Goal: Task Accomplishment & Management: Manage account settings

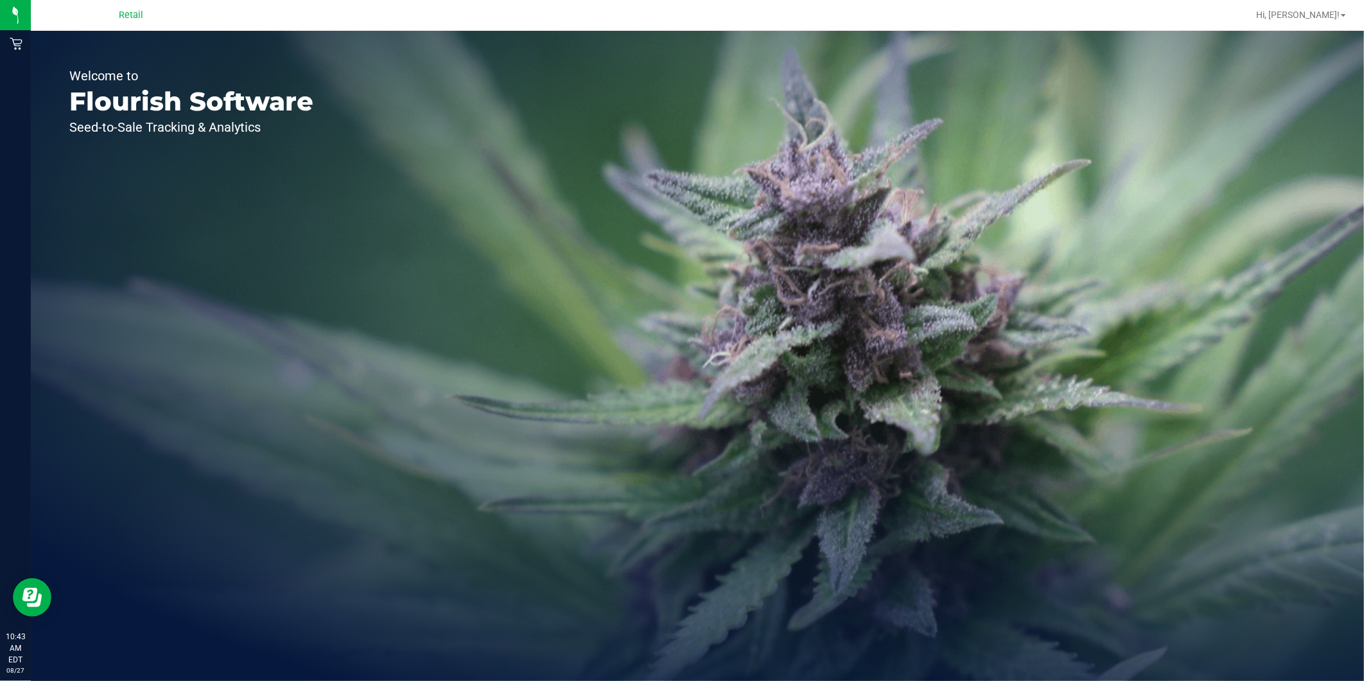
click at [87, 17] on div "Retail" at bounding box center [130, 15] width 187 height 20
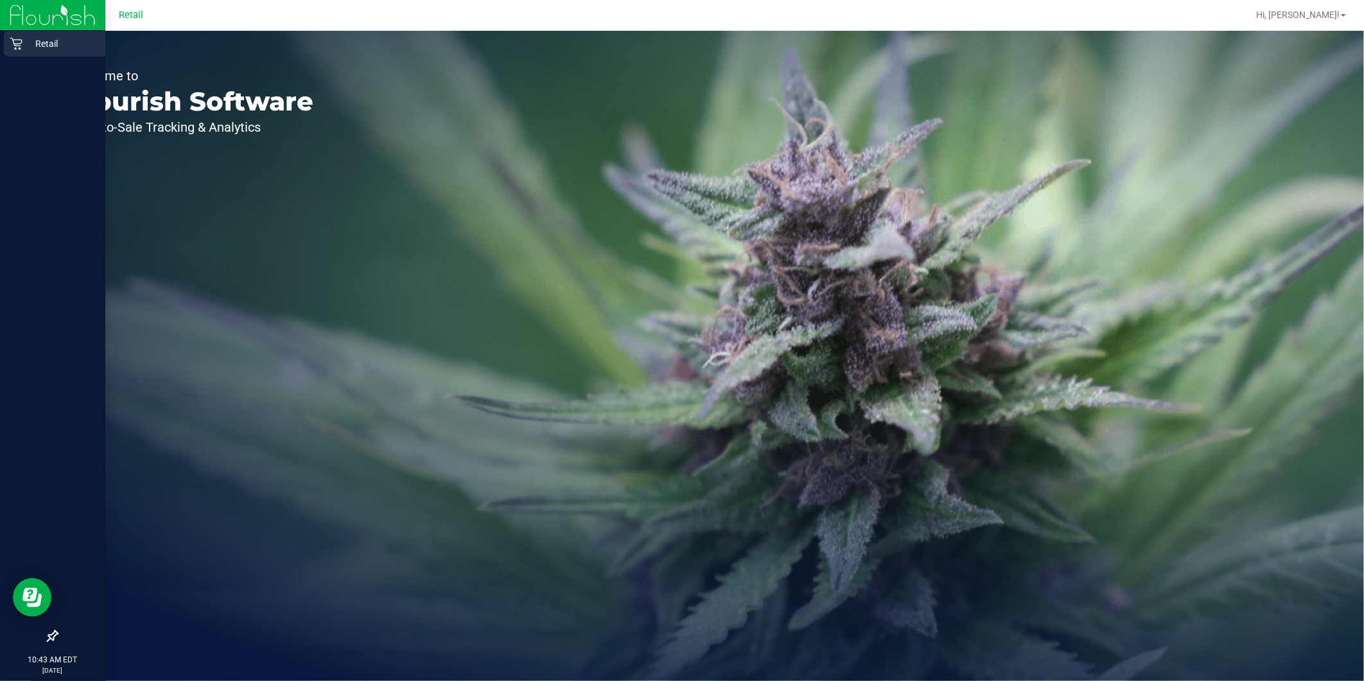
click at [27, 41] on p "Retail" at bounding box center [60, 43] width 77 height 15
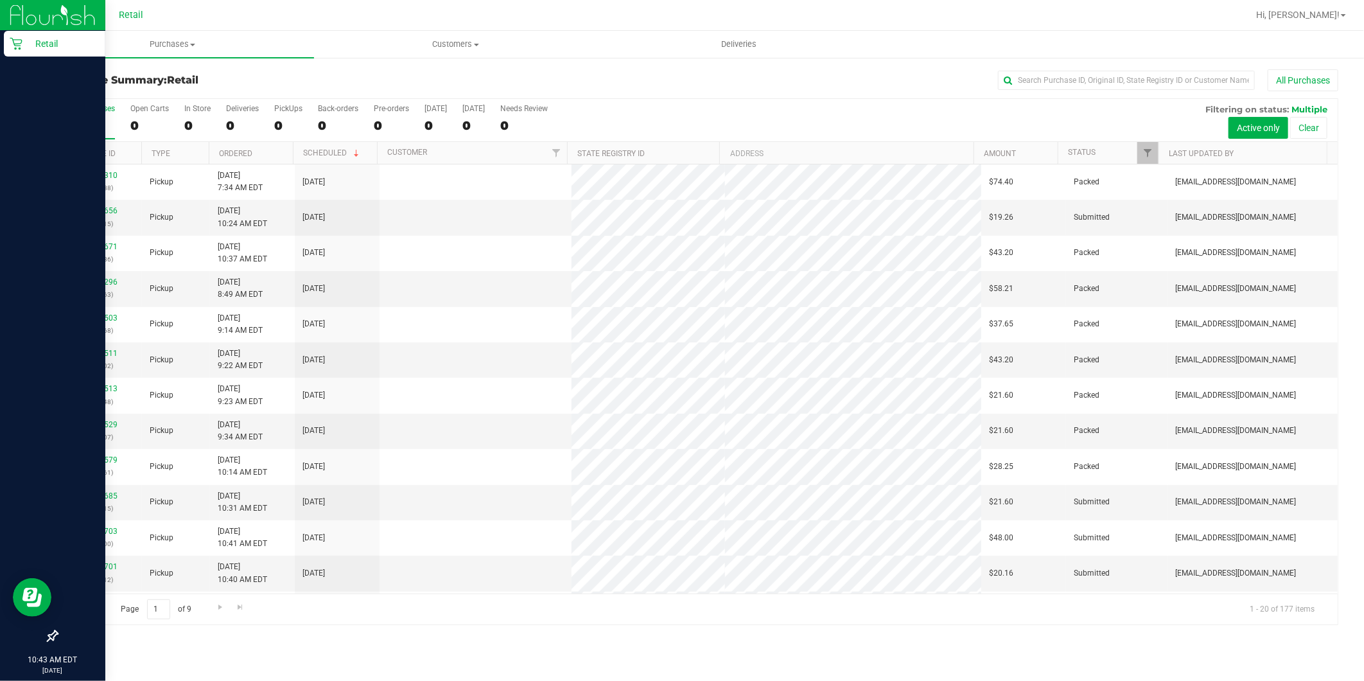
click at [69, 49] on p "Retail" at bounding box center [60, 43] width 77 height 15
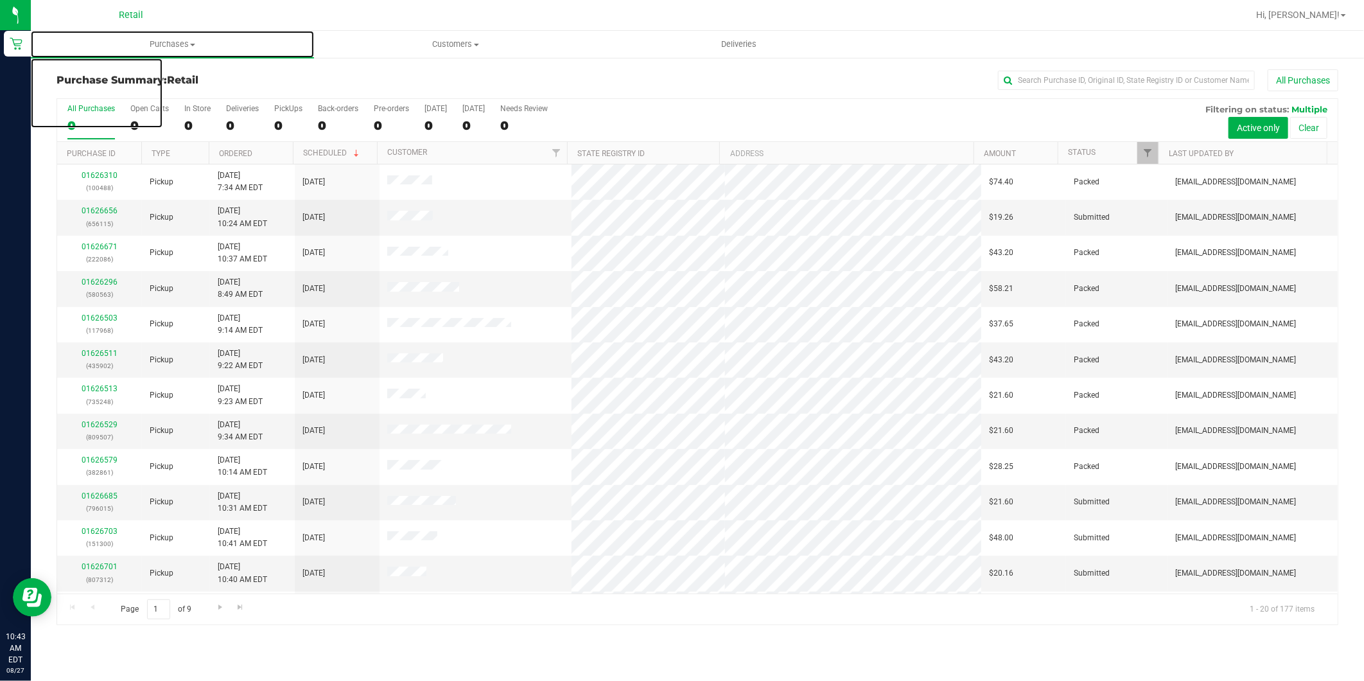
drag, startPoint x: 173, startPoint y: 46, endPoint x: 849, endPoint y: 110, distance: 678.5
click at [175, 46] on span "Purchases" at bounding box center [172, 45] width 283 height 12
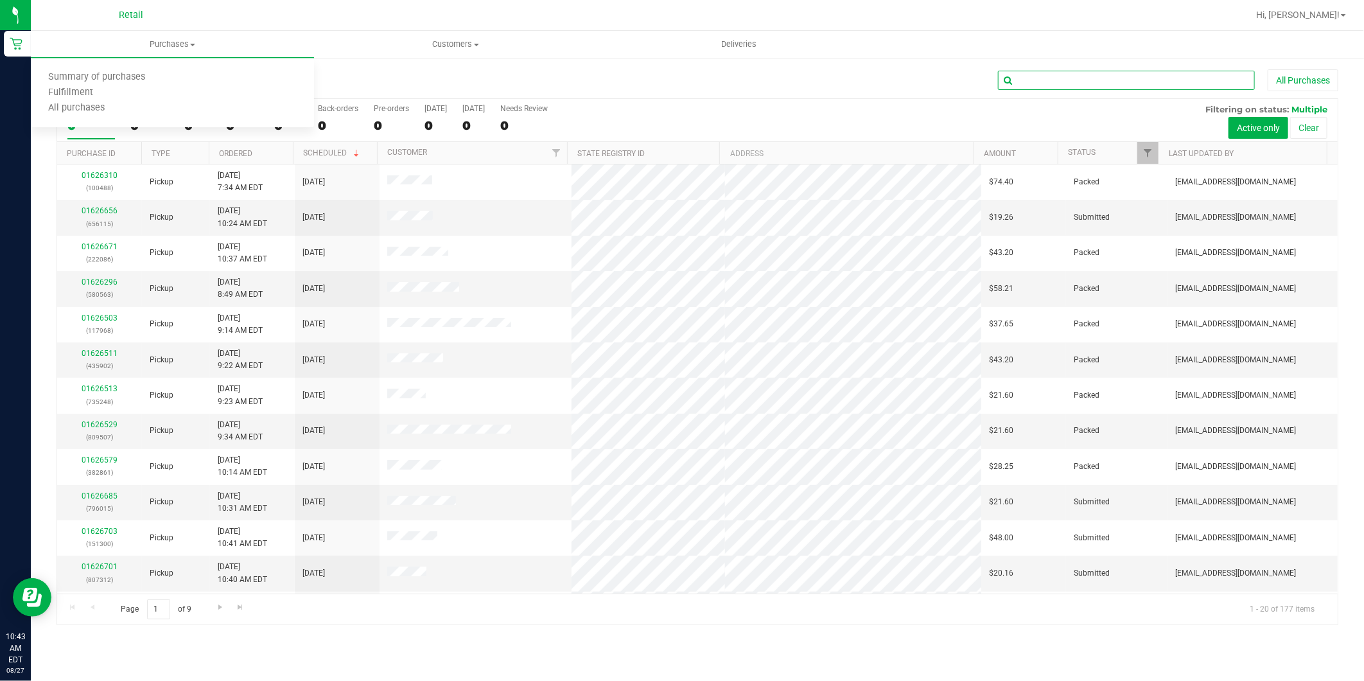
click at [1036, 84] on input "text" at bounding box center [1126, 80] width 257 height 19
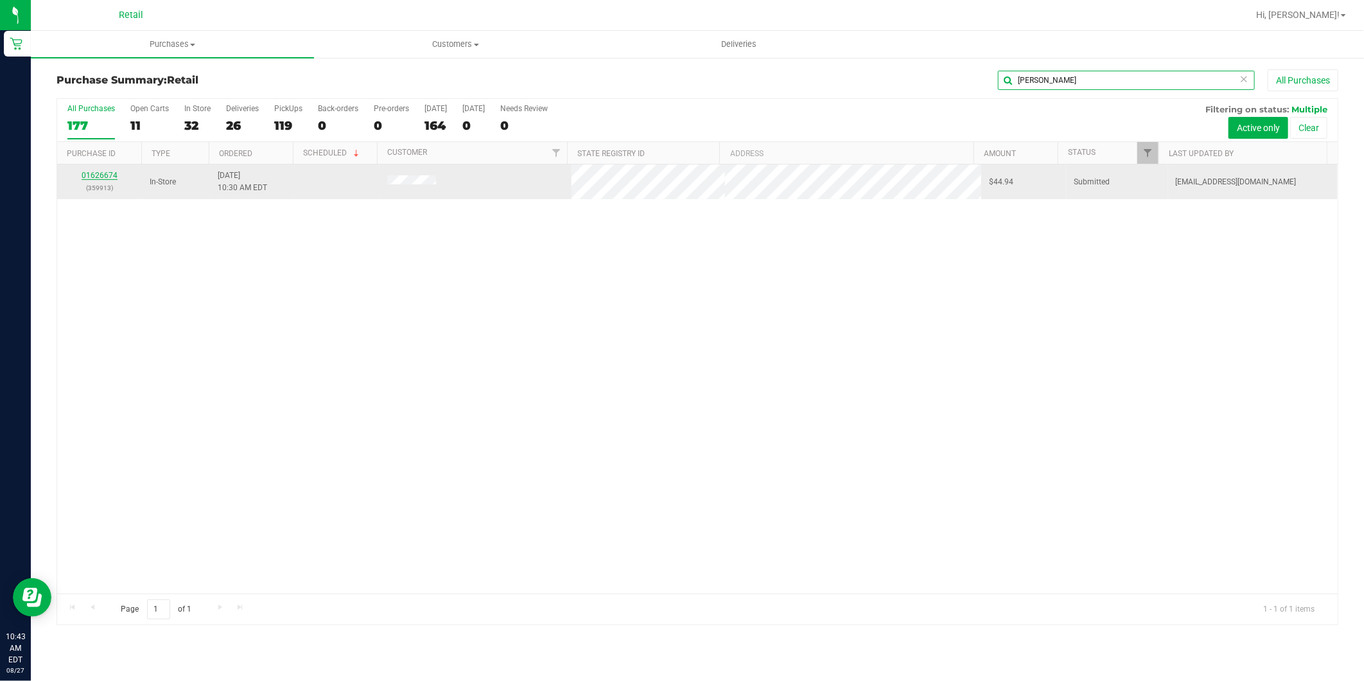
type input "[PERSON_NAME]"
click at [99, 175] on link "01626674" at bounding box center [100, 175] width 36 height 9
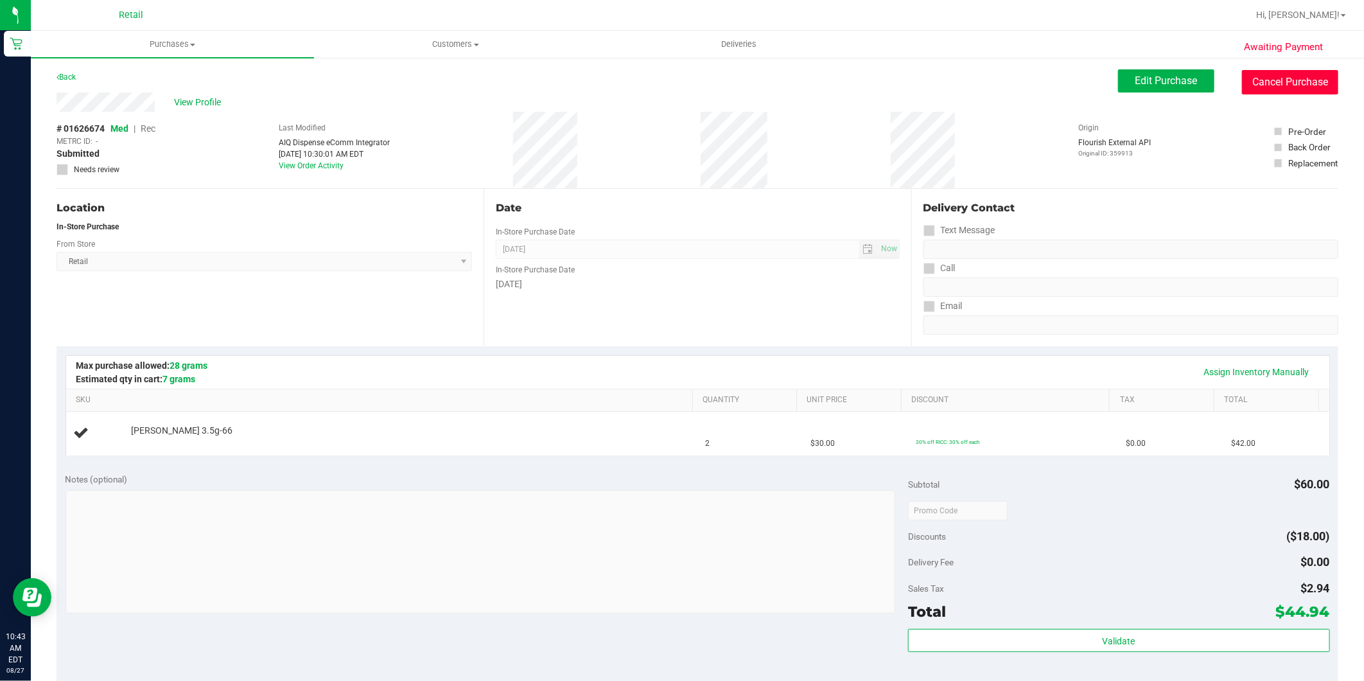
click at [1261, 79] on button "Cancel Purchase" at bounding box center [1290, 82] width 96 height 24
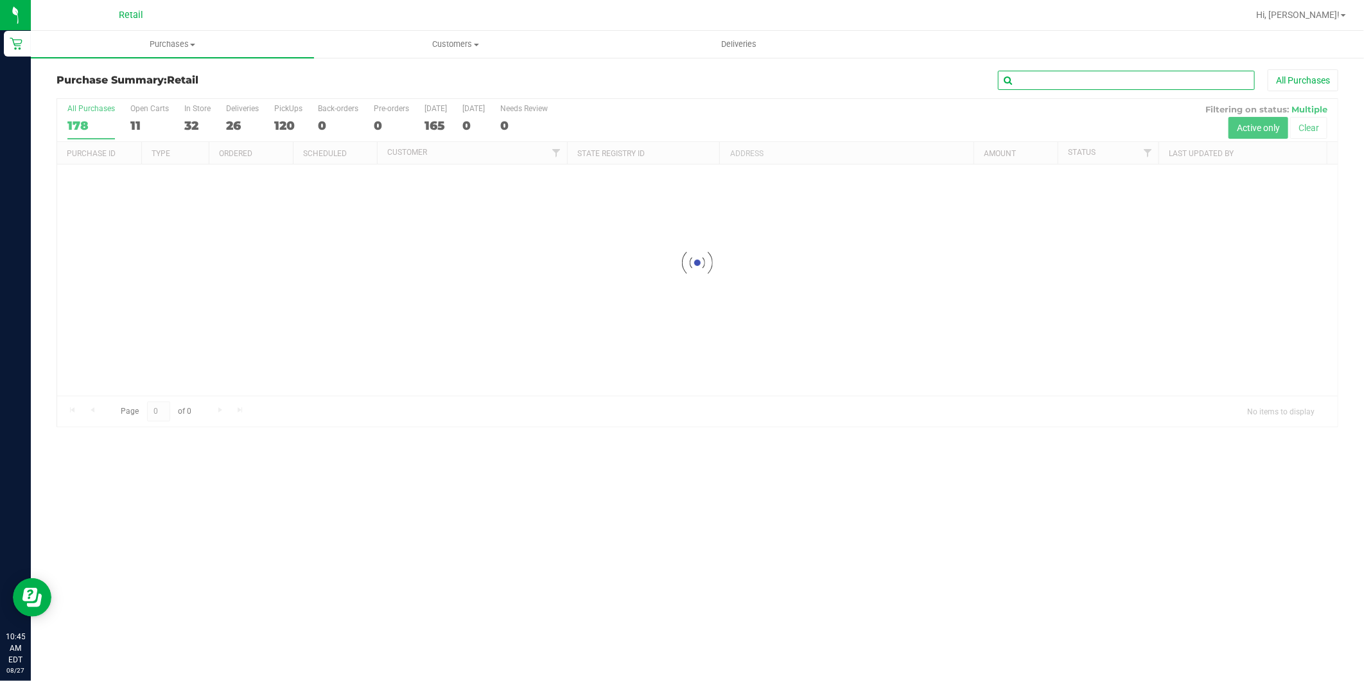
click at [1100, 82] on input "text" at bounding box center [1126, 80] width 257 height 19
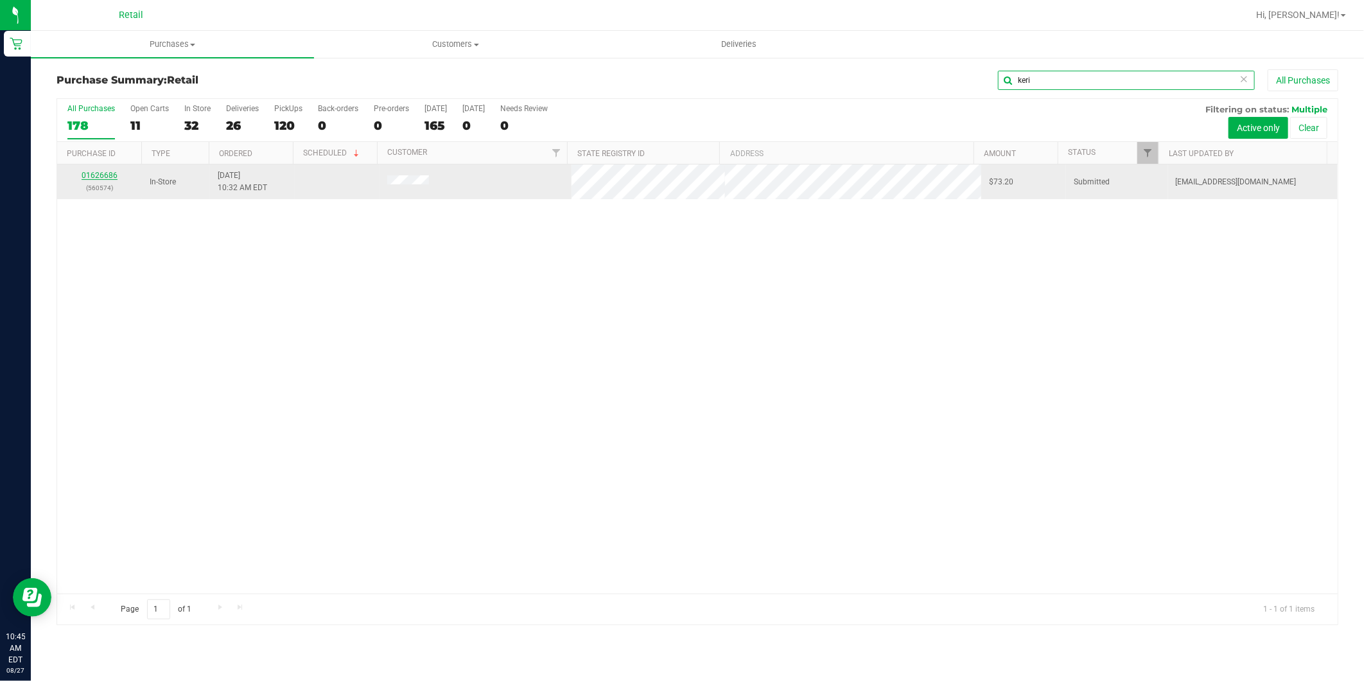
type input "keri"
click at [100, 171] on link "01626686" at bounding box center [100, 175] width 36 height 9
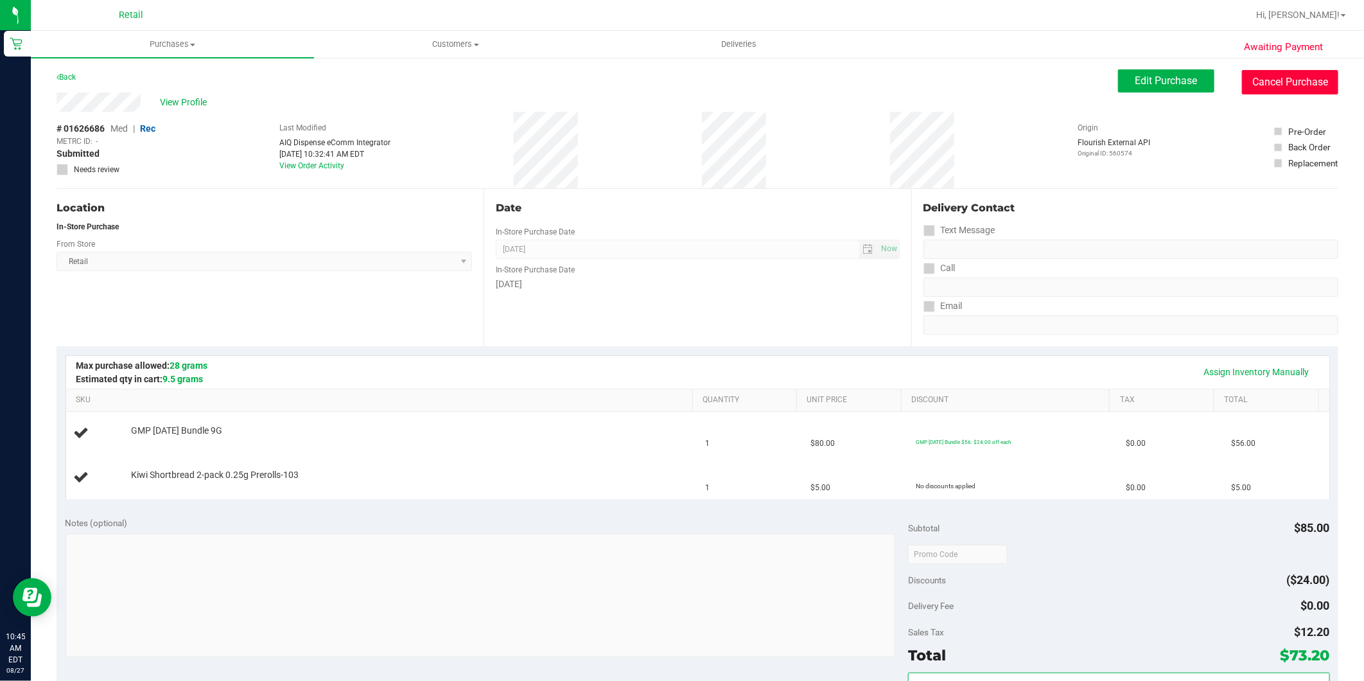
click at [1278, 81] on button "Cancel Purchase" at bounding box center [1290, 82] width 96 height 24
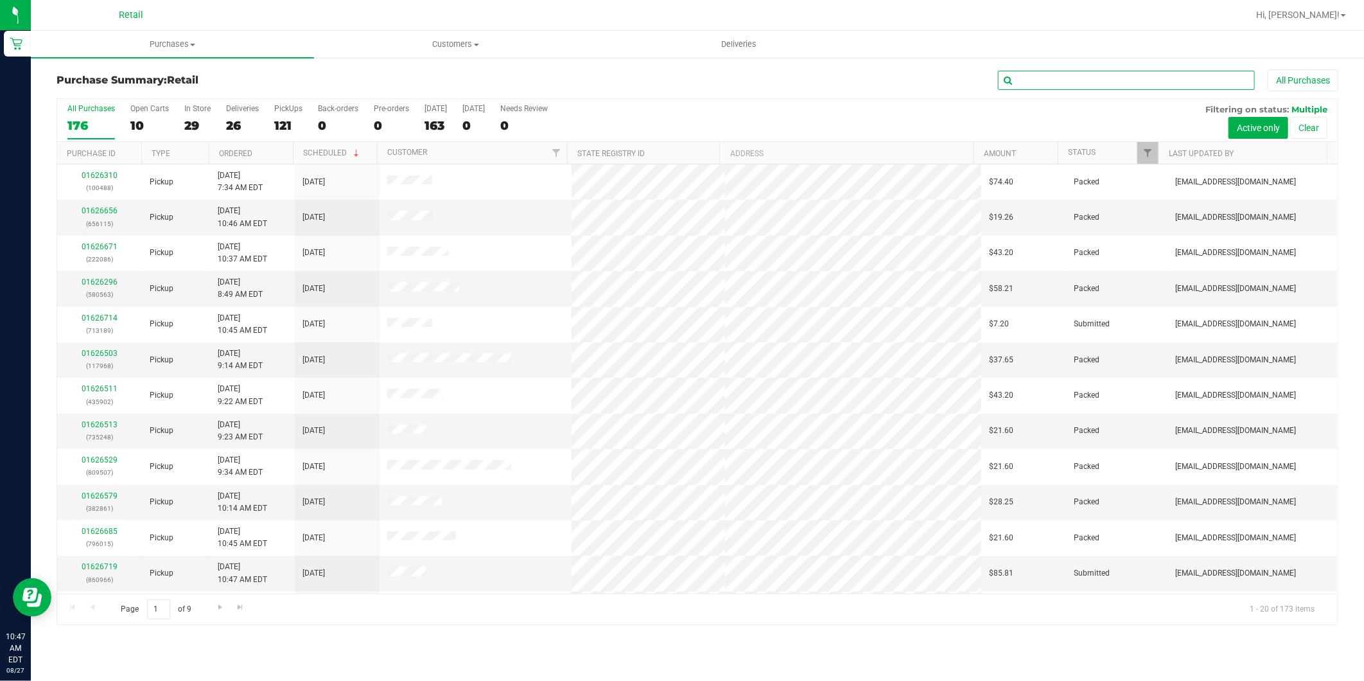
click at [1032, 78] on input "text" at bounding box center [1126, 80] width 257 height 19
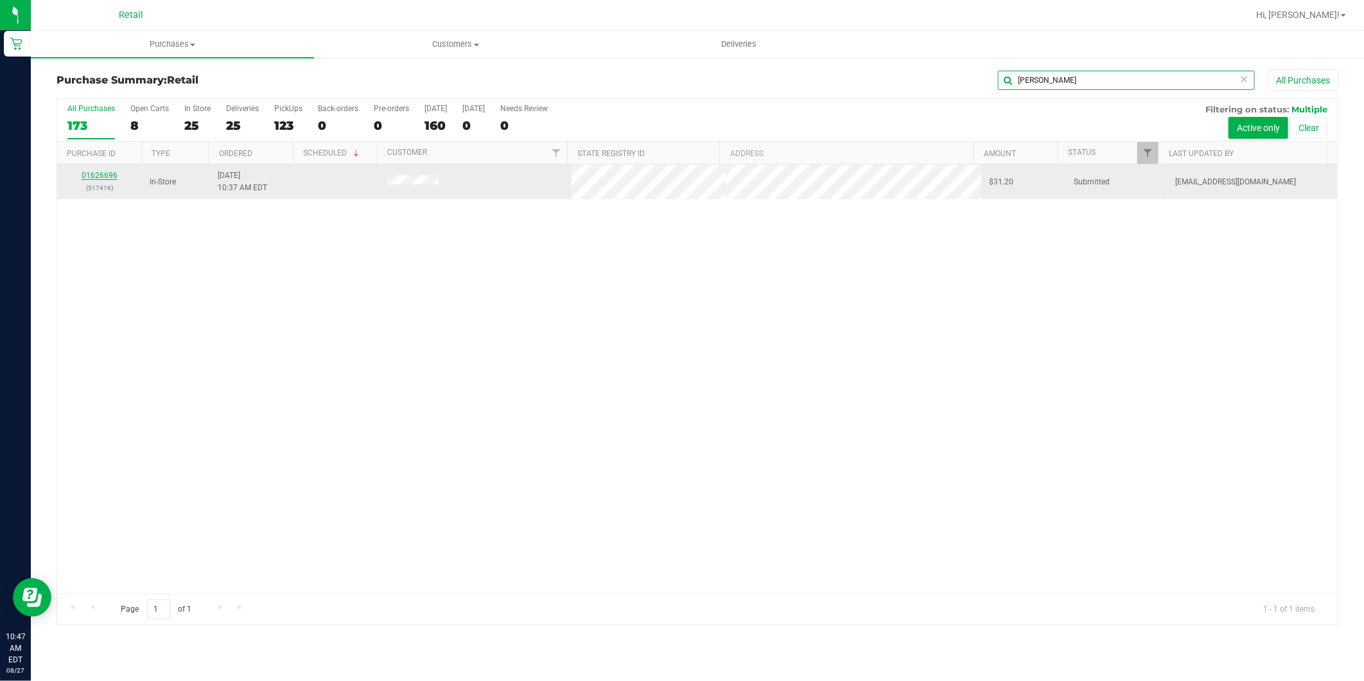
type input "[PERSON_NAME]"
click at [98, 175] on link "01626696" at bounding box center [100, 175] width 36 height 9
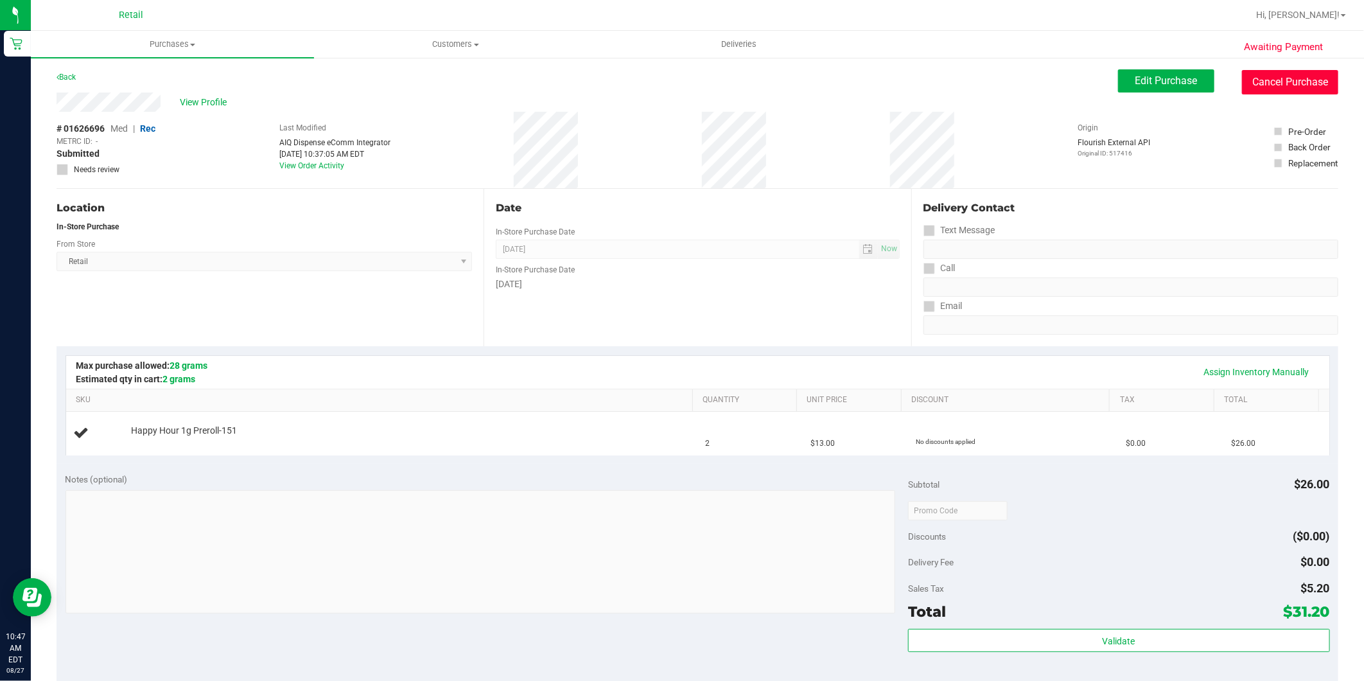
click at [1268, 84] on button "Cancel Purchase" at bounding box center [1290, 82] width 96 height 24
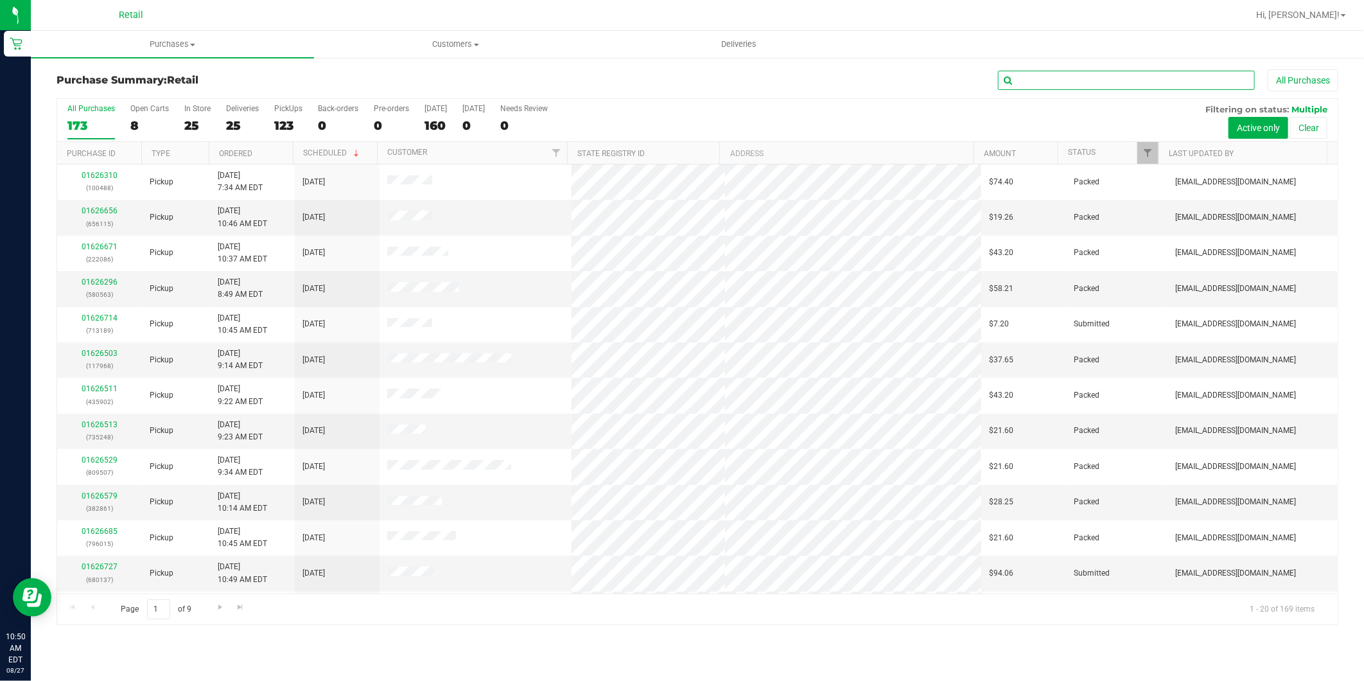
click at [1035, 80] on input "text" at bounding box center [1126, 80] width 257 height 19
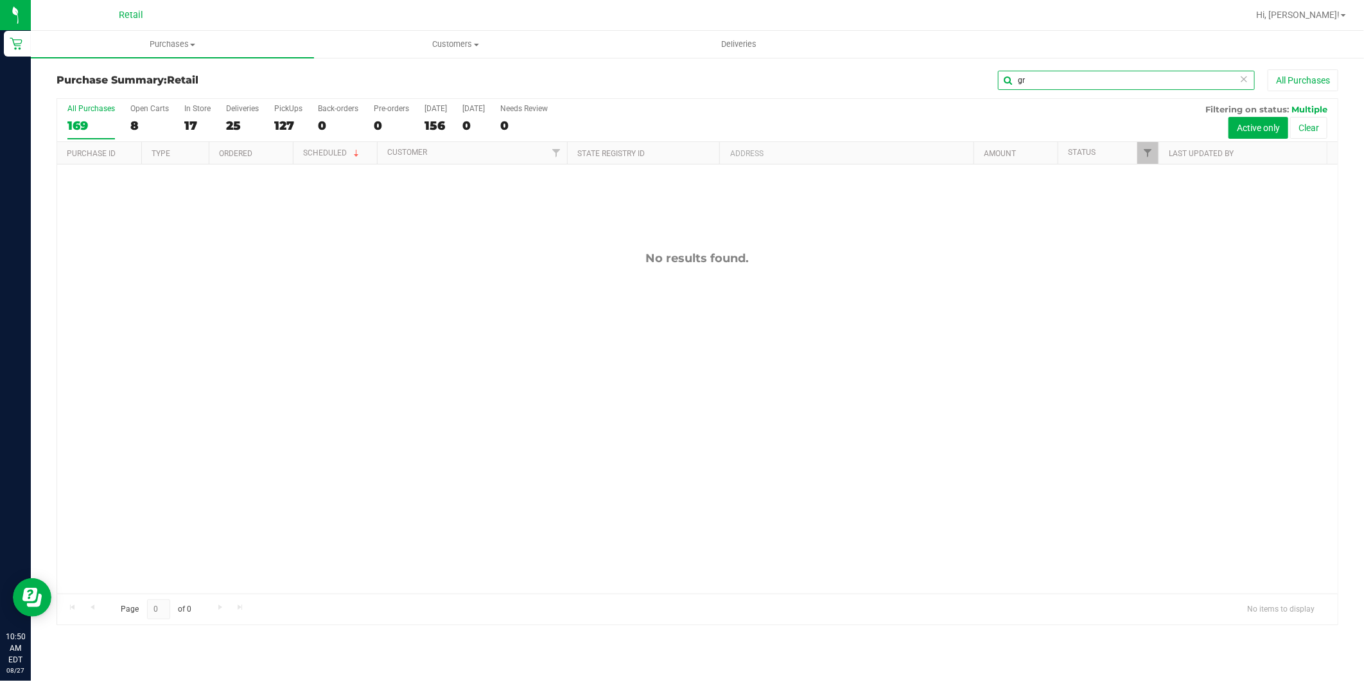
type input "g"
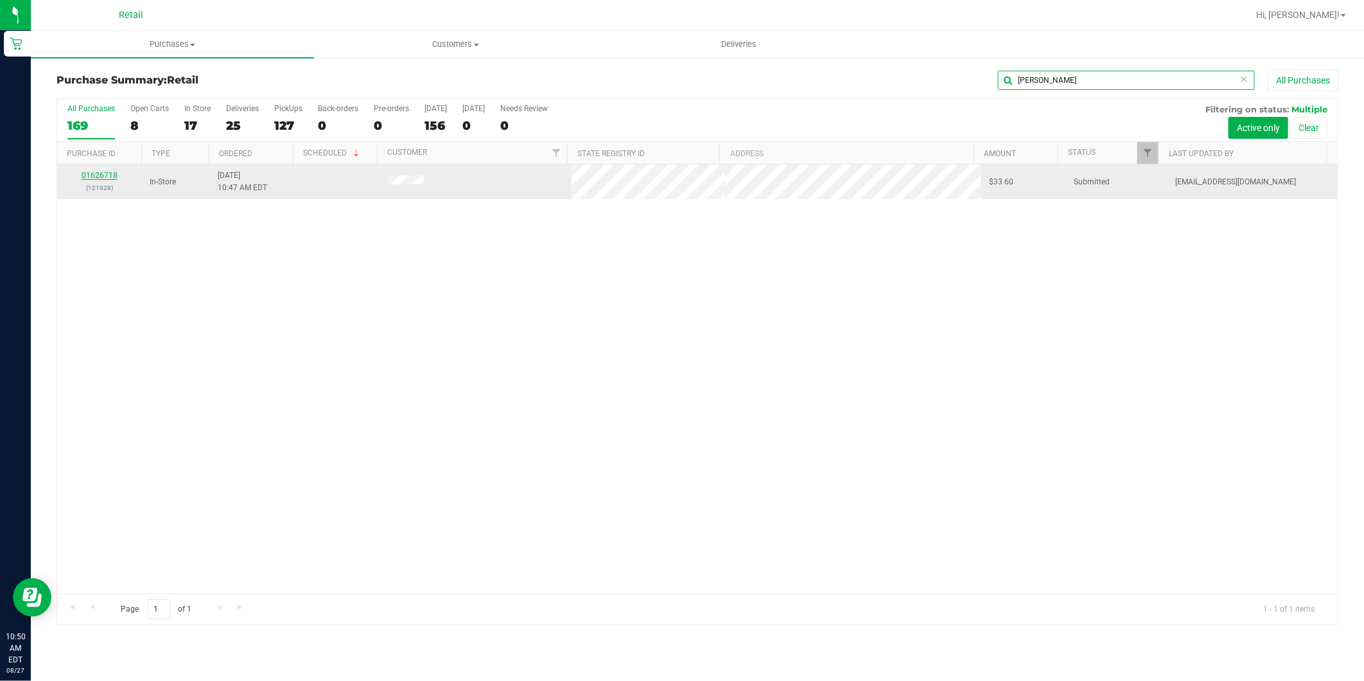
type input "[PERSON_NAME]"
click at [109, 175] on link "01626718" at bounding box center [100, 175] width 36 height 9
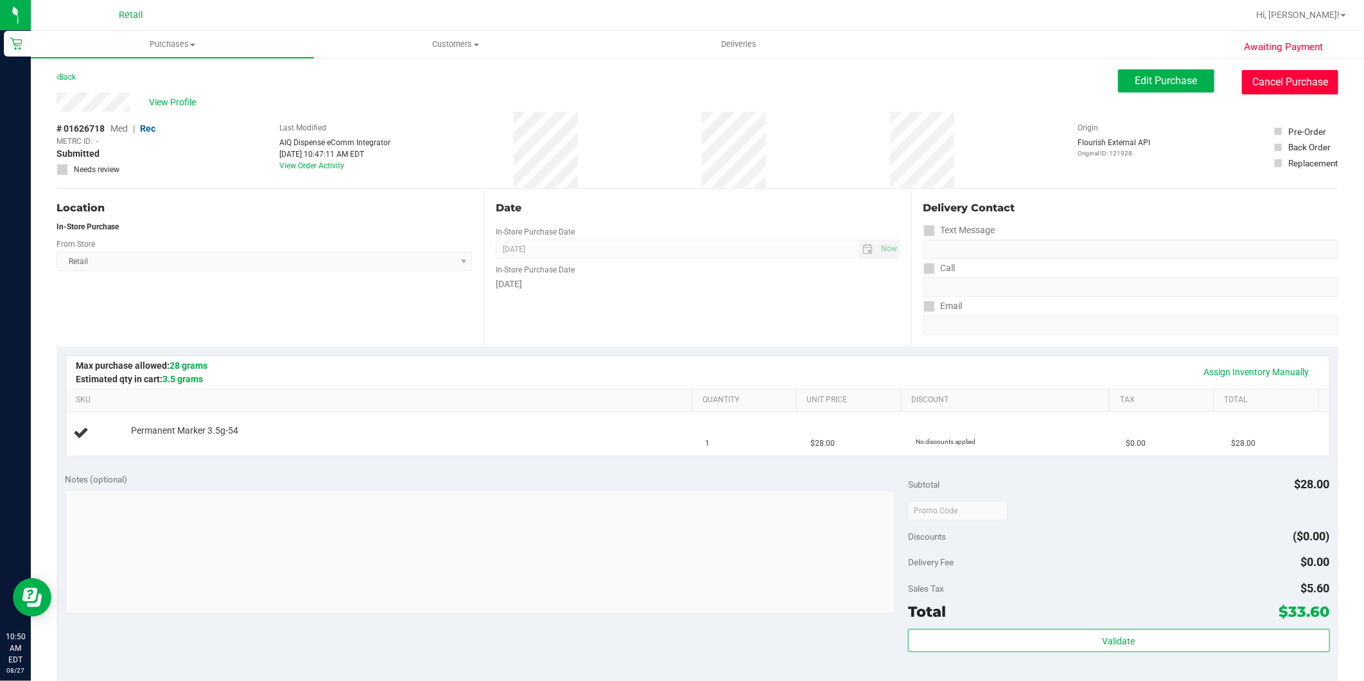
click at [1246, 82] on button "Cancel Purchase" at bounding box center [1290, 82] width 96 height 24
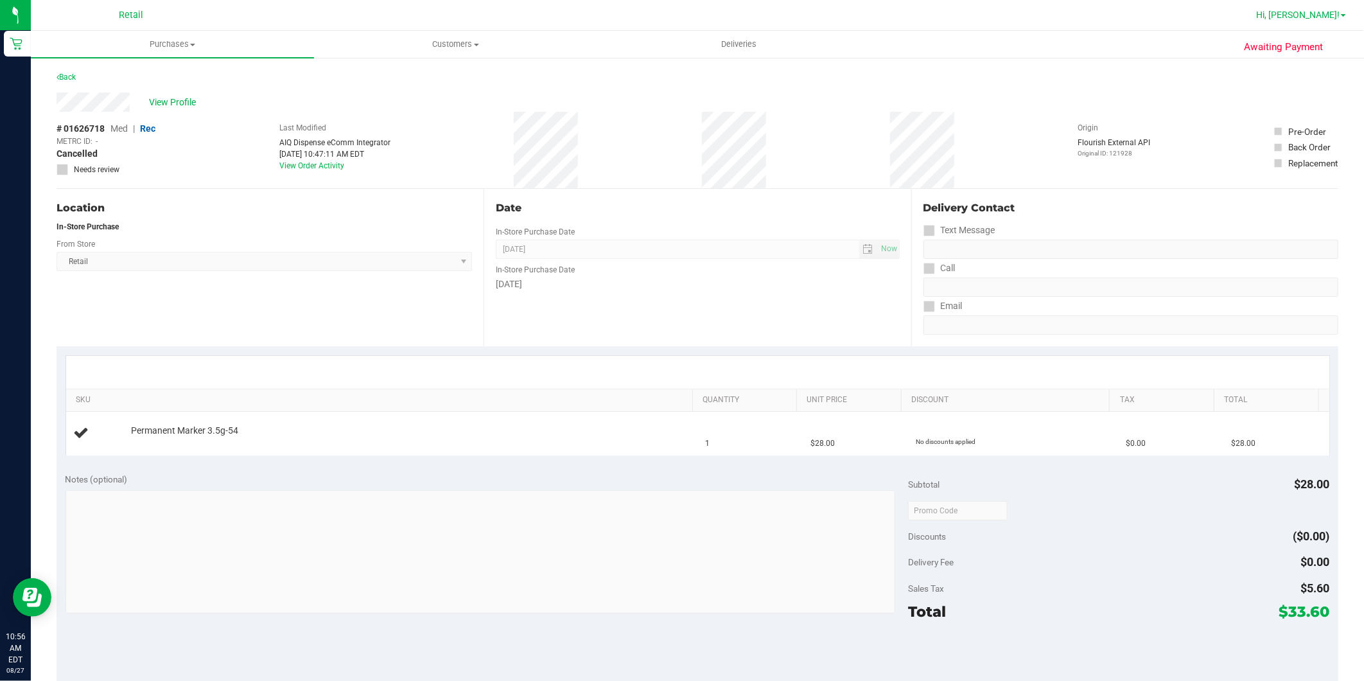
click at [1314, 14] on span "Hi, [PERSON_NAME]!" at bounding box center [1297, 15] width 83 height 10
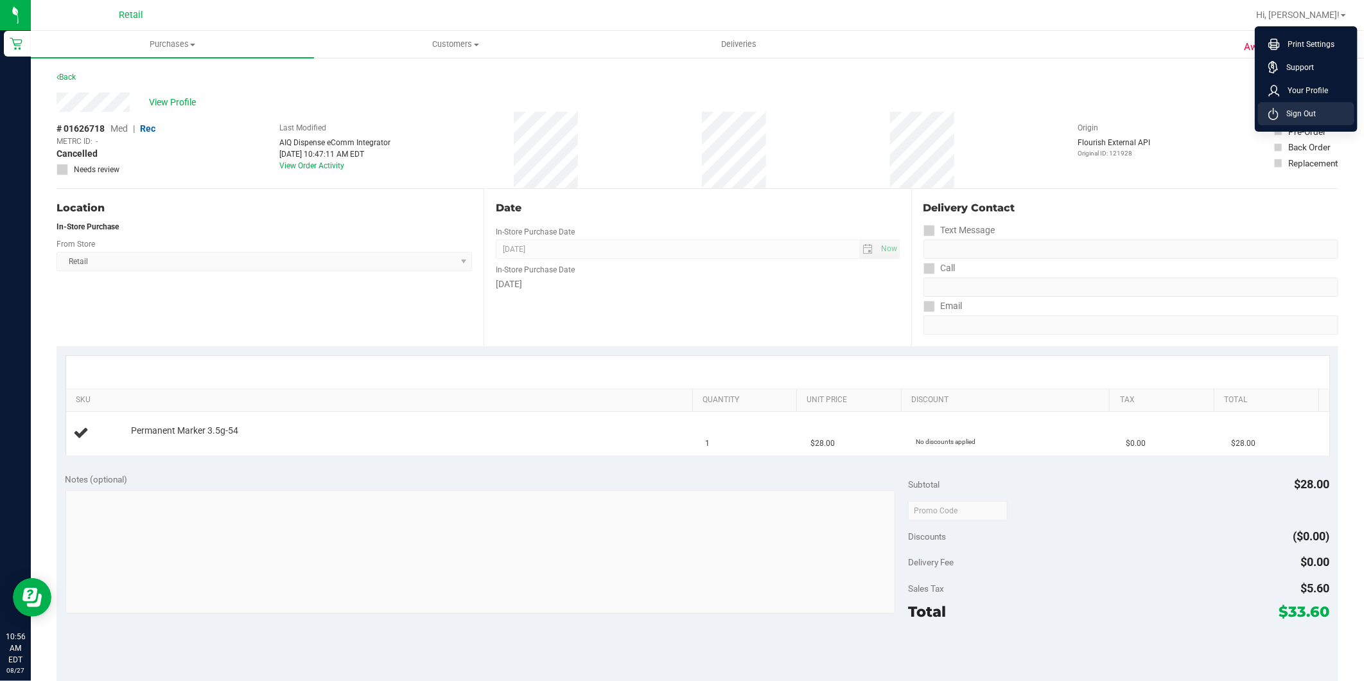
click at [1296, 112] on span "Sign Out" at bounding box center [1296, 113] width 37 height 13
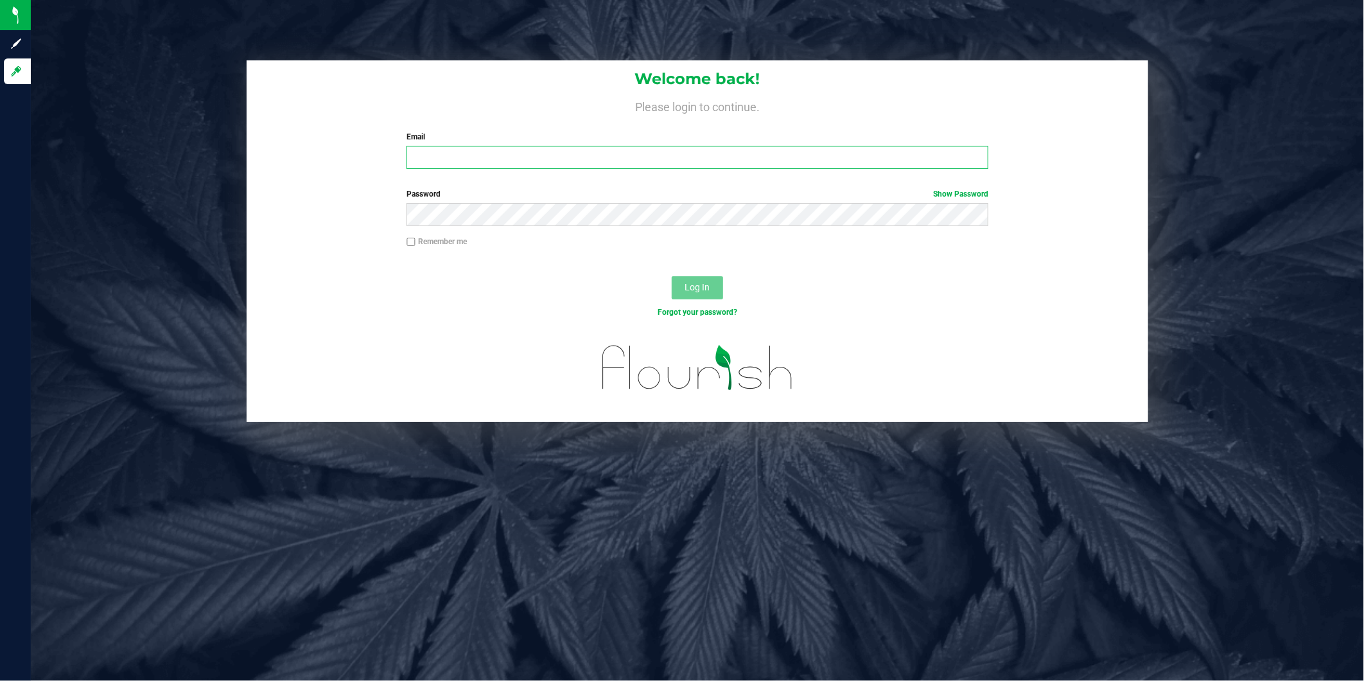
type input "[EMAIL_ADDRESS][DOMAIN_NAME]"
